Goal: Information Seeking & Learning: Learn about a topic

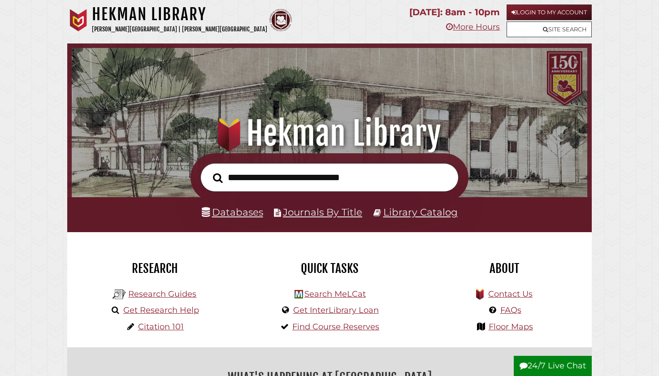
scroll to position [170, 511]
click at [241, 212] on link "Databases" at bounding box center [232, 212] width 61 height 12
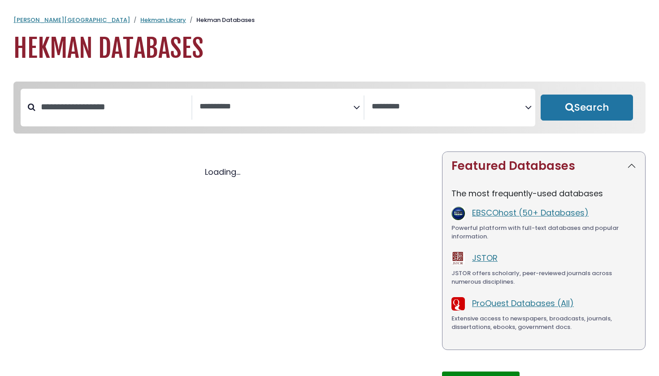
select select "Database Subject Filter"
select select "Database Vendors Filter"
select select "Database Subject Filter"
select select "Database Vendors Filter"
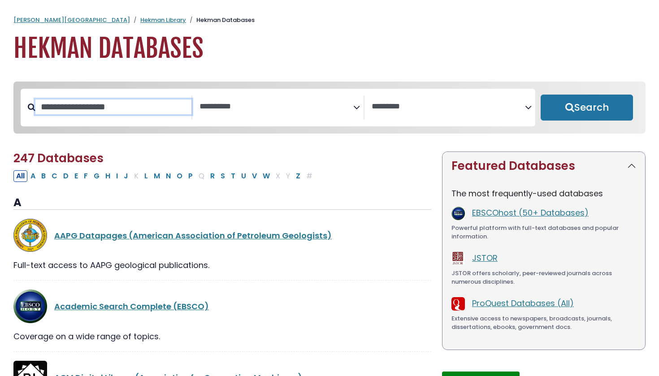
click at [145, 104] on input "Search database by title or keyword" at bounding box center [113, 106] width 156 height 15
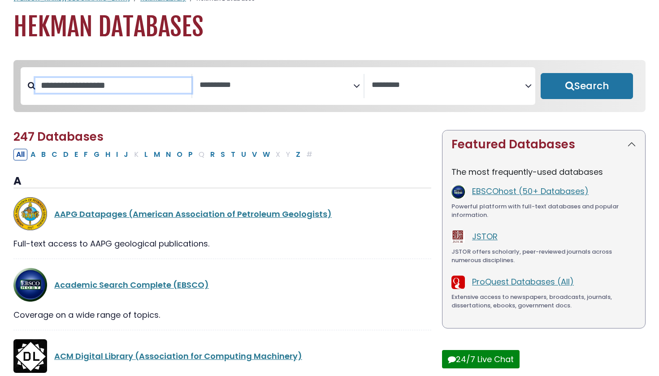
scroll to position [23, 0]
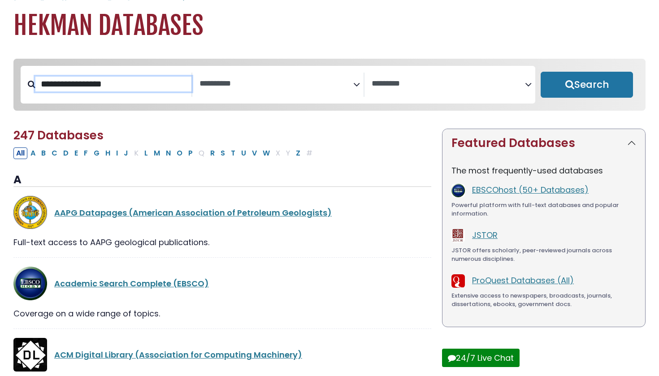
type input "**********"
click at [587, 85] on button "Search" at bounding box center [587, 85] width 92 height 26
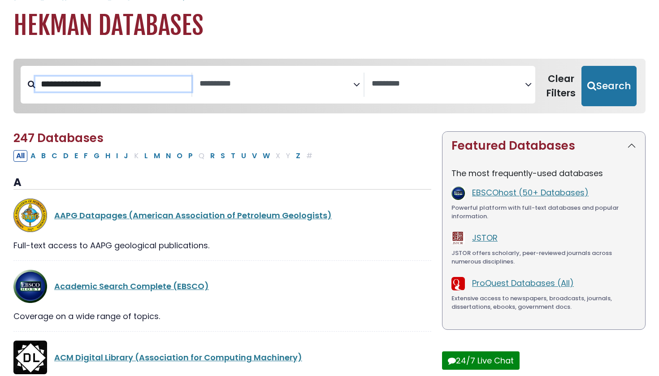
select select "Database Subject Filter"
select select "Database Vendors Filter"
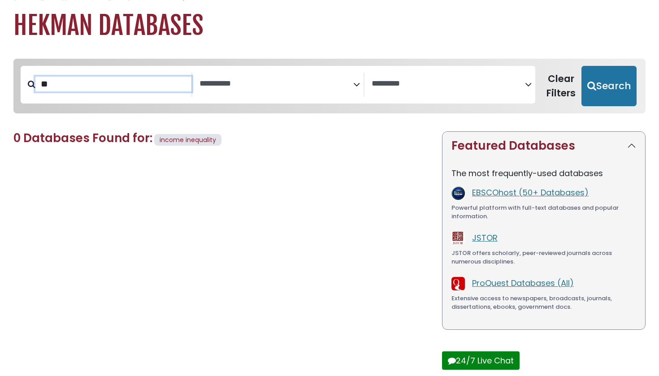
type input "*"
type input "**********"
click at [610, 85] on button "Search" at bounding box center [608, 86] width 55 height 40
select select "Database Subject Filter"
select select "Database Vendors Filter"
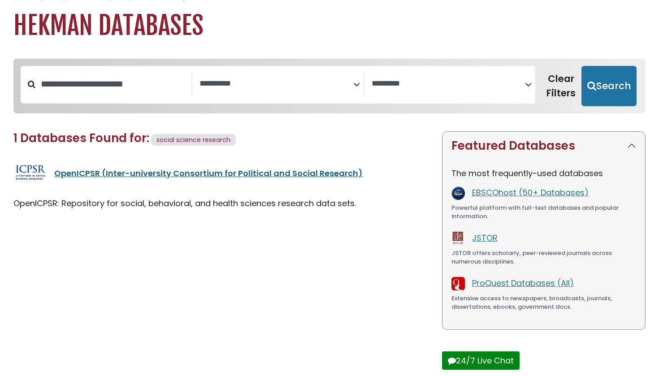
click at [193, 172] on link "OpenICPSR (Inter-university Consortium for Political and Social Research)" at bounding box center [208, 173] width 308 height 11
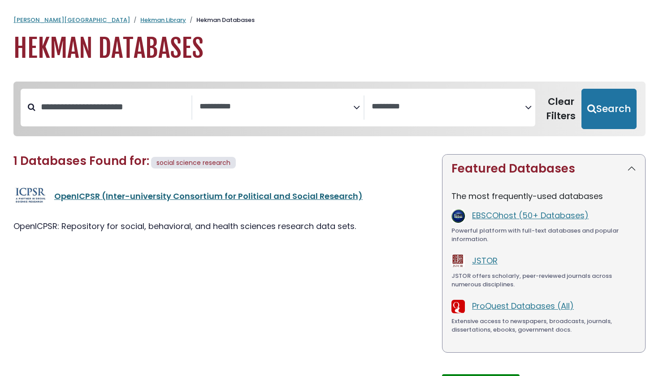
scroll to position [23, 0]
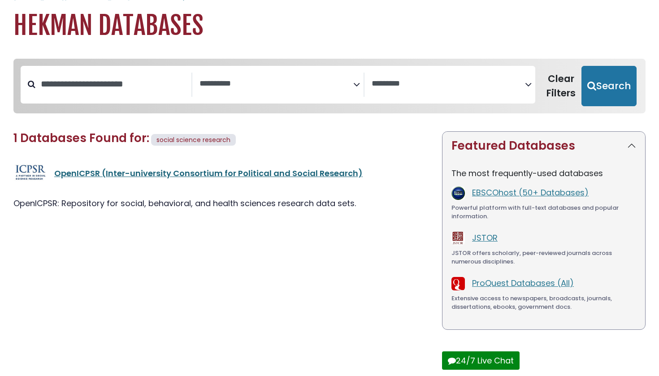
type input "**********"
select select "Database Subject Filter"
select select "Database Vendors Filter"
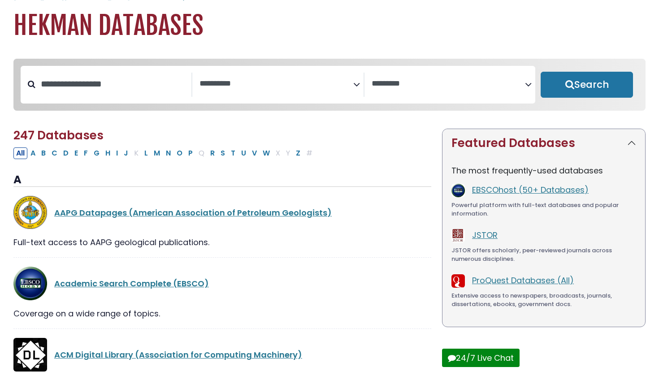
select select "Database Subject Filter"
select select "Database Vendors Filter"
click at [106, 87] on input "Search database by title or keyword" at bounding box center [113, 84] width 156 height 15
type input "**********"
click at [587, 85] on button "Search" at bounding box center [587, 85] width 92 height 26
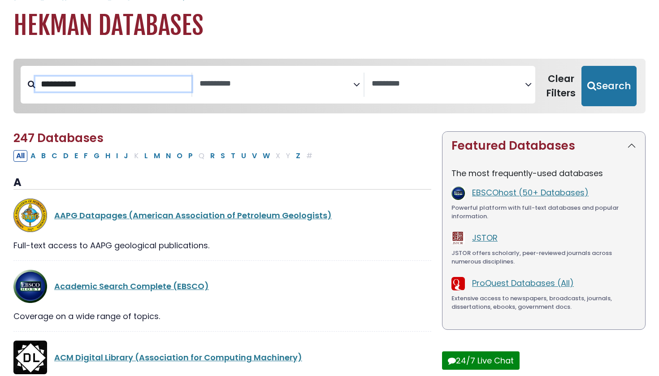
select select "Database Subject Filter"
select select "Database Vendors Filter"
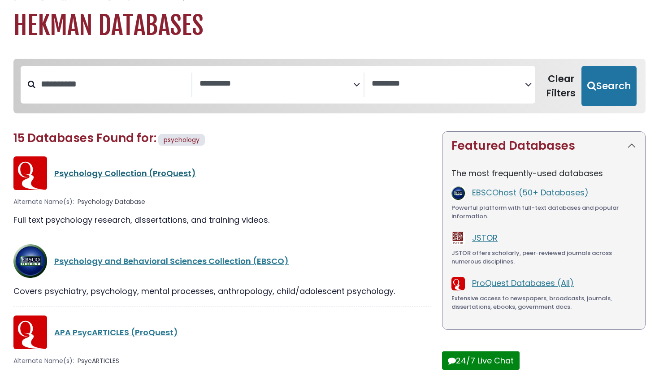
click at [144, 177] on link "Psychology Collection (ProQuest)" at bounding box center [125, 173] width 142 height 11
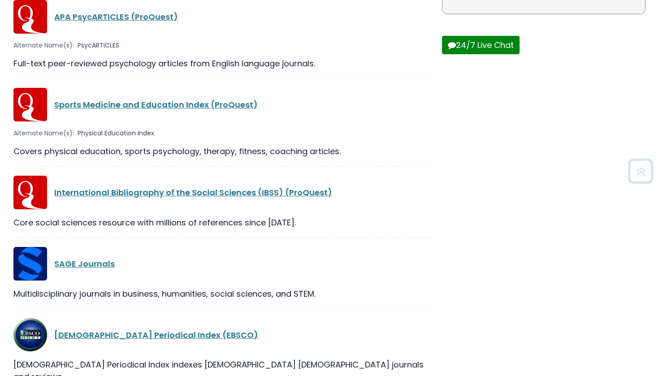
scroll to position [346, 0]
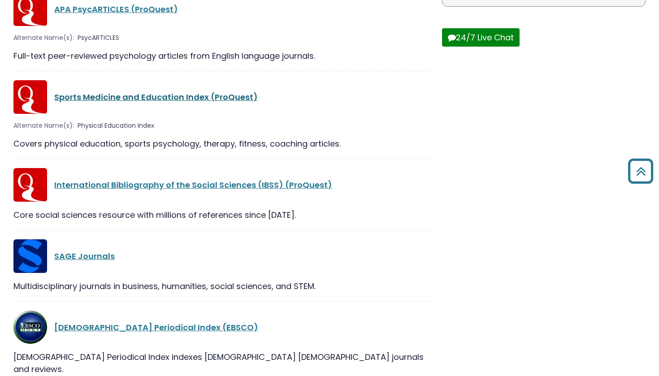
click at [157, 93] on link "Sports Medicine and Education Index (ProQuest)" at bounding box center [155, 96] width 203 height 11
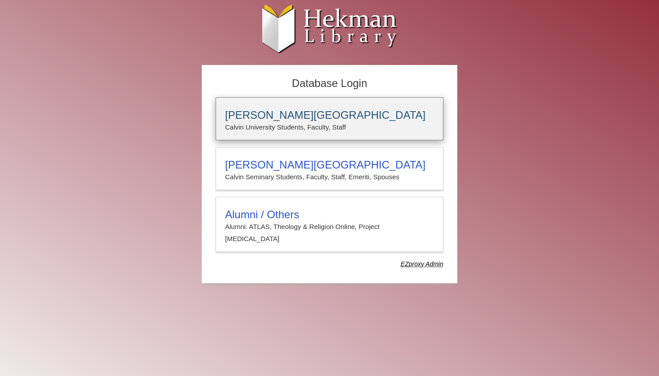
click at [337, 121] on h3 "Calvin University" at bounding box center [329, 115] width 209 height 13
